Goal: Transaction & Acquisition: Purchase product/service

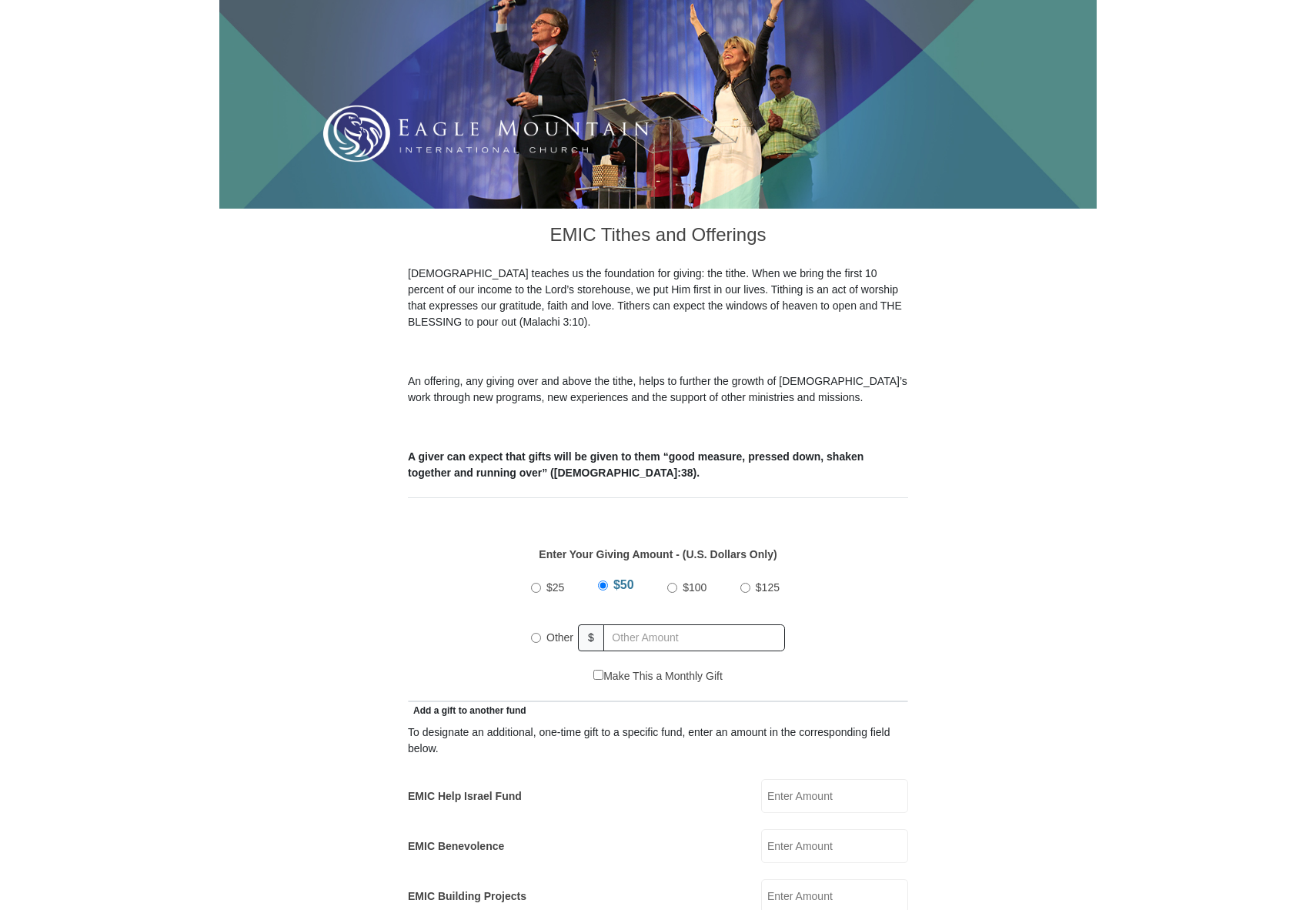
scroll to position [225, 0]
click at [676, 582] on input "$100" at bounding box center [671, 586] width 10 height 10
radio input "true"
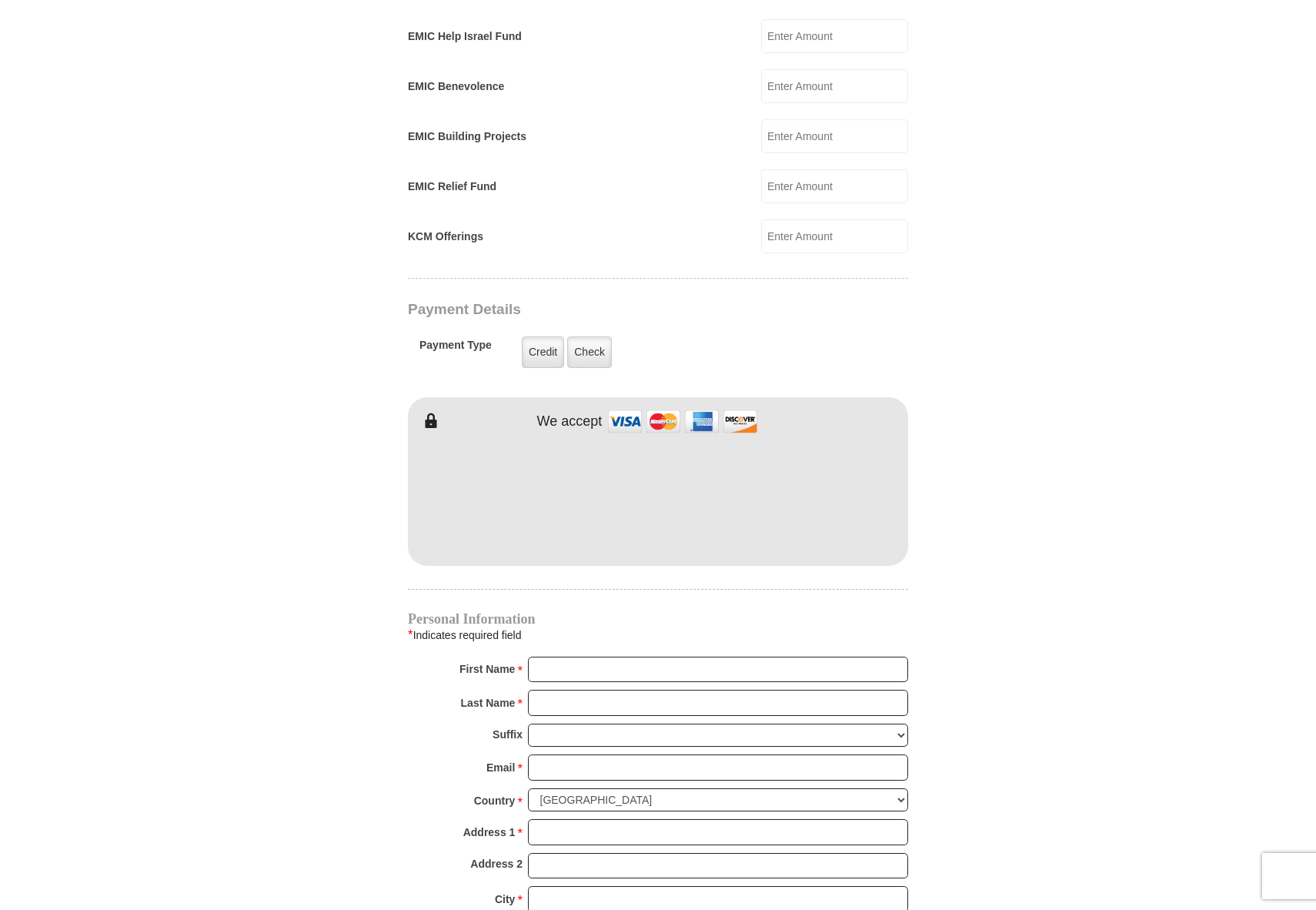
scroll to position [985, 0]
type input "[PERSON_NAME] and [PERSON_NAME]"
type input "[PERSON_NAME]"
type input "[EMAIL_ADDRESS][DOMAIN_NAME]"
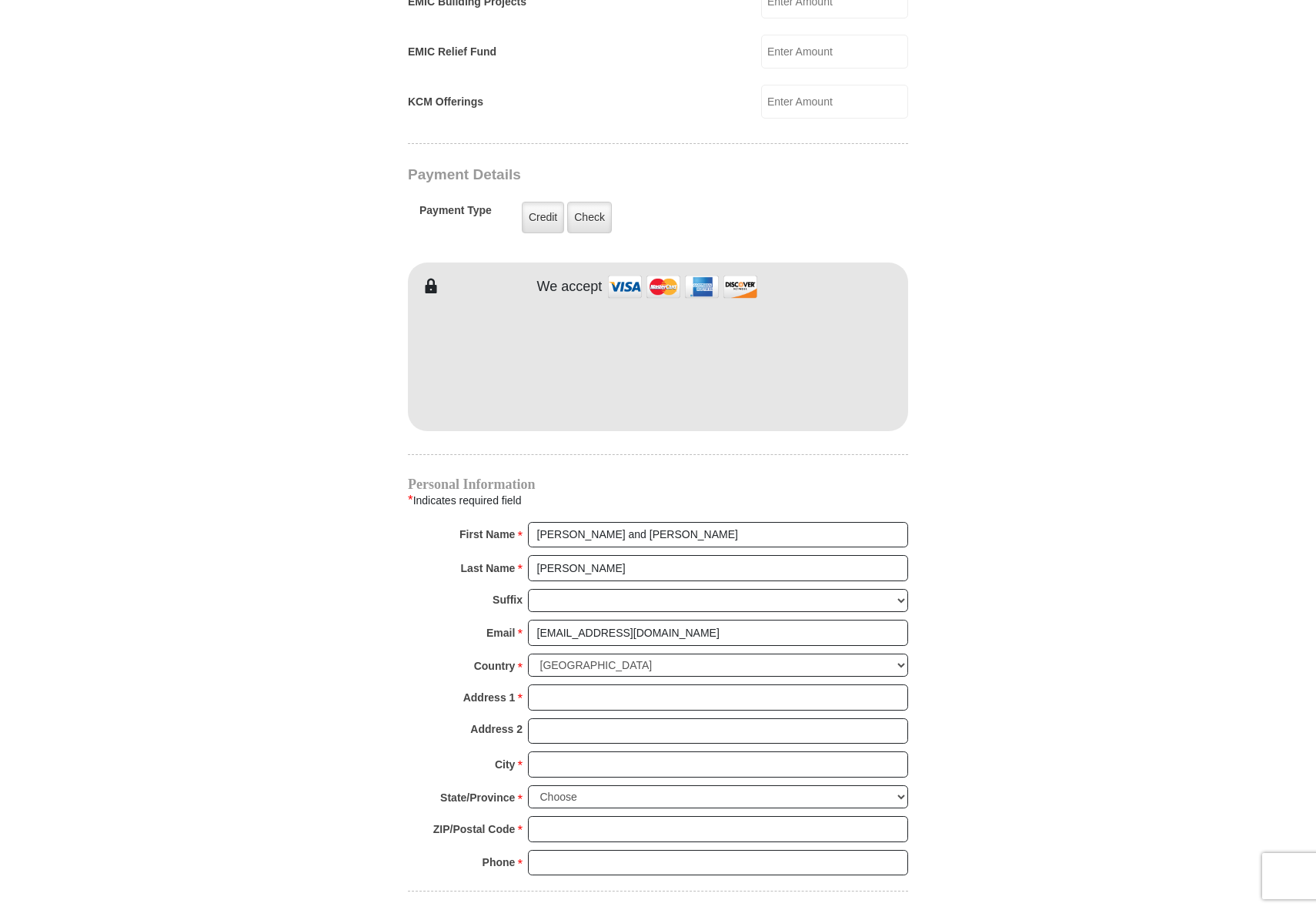
scroll to position [1119, 0]
type input "[STREET_ADDRESS][PERSON_NAME]"
type input "[US_STATE][GEOGRAPHIC_DATA]"
select select "[GEOGRAPHIC_DATA]"
type input "76367"
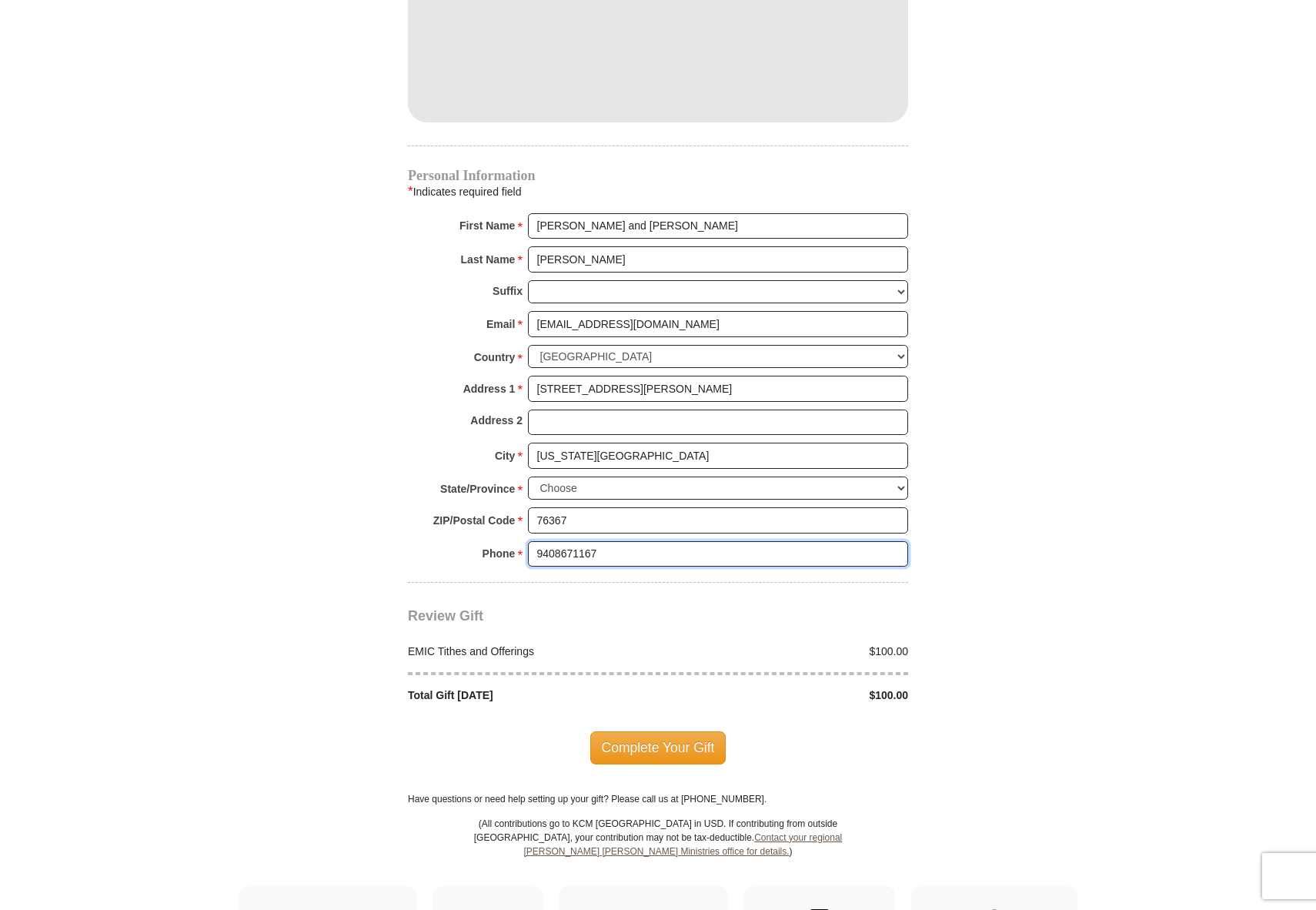
scroll to position [1429, 0]
type input "9408671167"
click at [656, 729] on span "Complete Your Gift" at bounding box center [659, 745] width 136 height 32
